Goal: Navigation & Orientation: Find specific page/section

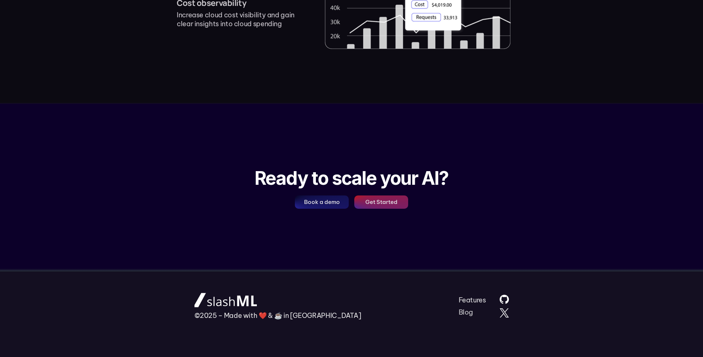
scroll to position [978, 0]
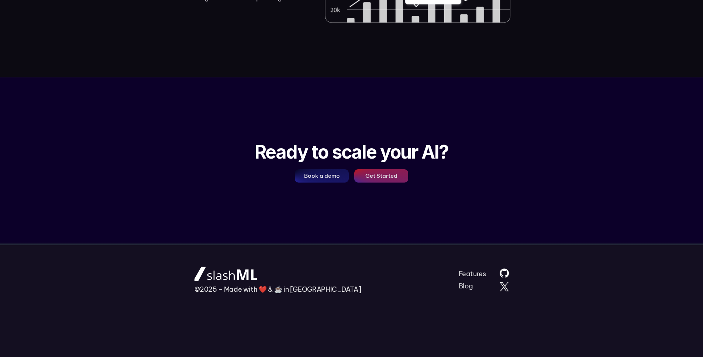
drag, startPoint x: 338, startPoint y: 298, endPoint x: 286, endPoint y: 303, distance: 51.9
click at [286, 303] on footer "©2025 – Made with ❤️ & ☕️ in [GEOGRAPHIC_DATA] Features Blog" at bounding box center [352, 301] width 366 height 111
click at [469, 286] on link "Blog" at bounding box center [466, 286] width 15 height 8
click at [505, 287] on img at bounding box center [503, 286] width 9 height 9
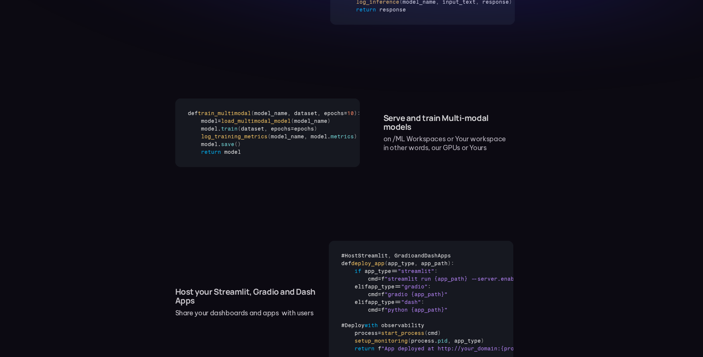
scroll to position [0, 0]
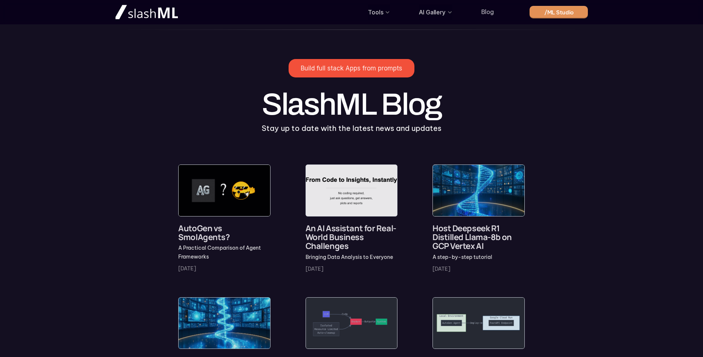
click at [147, 8] on img at bounding box center [146, 11] width 62 height 15
